Goal: Download file/media

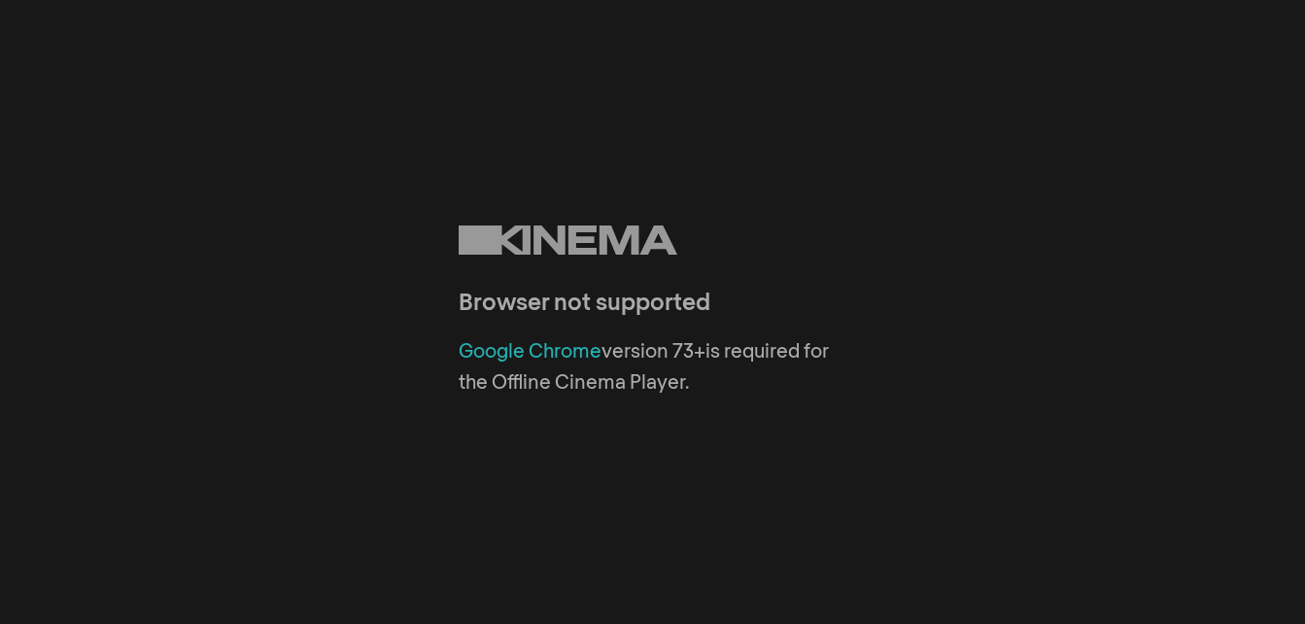
click at [565, 353] on link "Google Chrome" at bounding box center [530, 351] width 143 height 19
click at [547, 359] on link "Google Chrome" at bounding box center [530, 351] width 143 height 19
click at [562, 357] on link "Google Chrome" at bounding box center [530, 351] width 143 height 19
